Goal: Navigation & Orientation: Find specific page/section

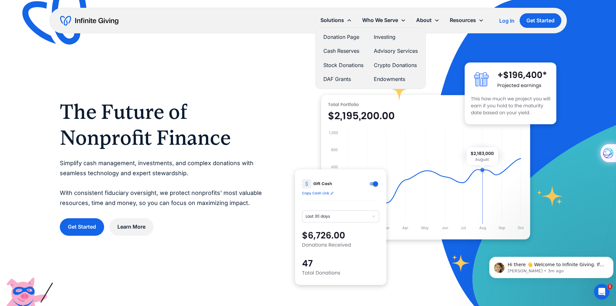
click at [392, 80] on link "Endowments" at bounding box center [396, 79] width 44 height 9
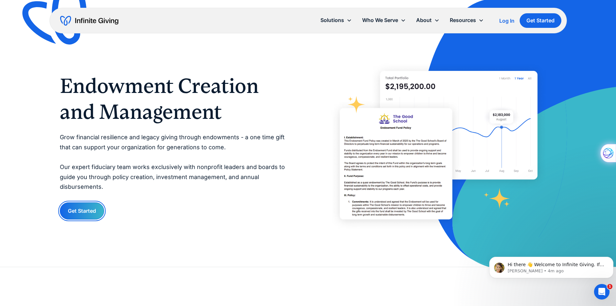
click at [73, 211] on link "Get Started" at bounding box center [82, 210] width 44 height 17
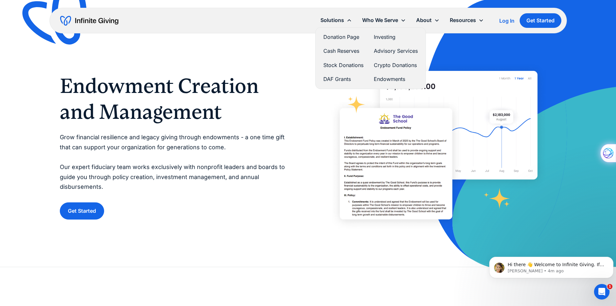
click at [387, 51] on link "Advisory Services" at bounding box center [396, 51] width 44 height 9
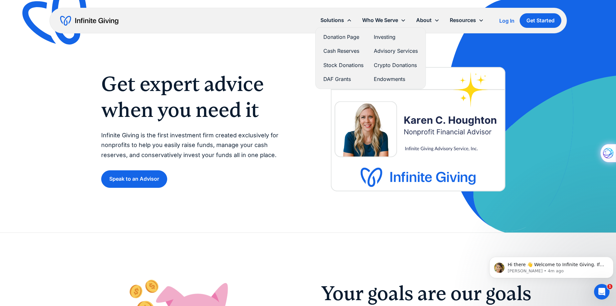
click at [392, 81] on link "Endowments" at bounding box center [396, 79] width 44 height 9
